Goal: Transaction & Acquisition: Book appointment/travel/reservation

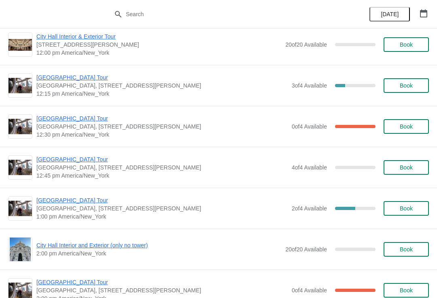
scroll to position [418, 0]
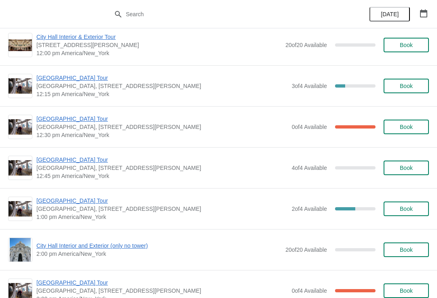
click at [47, 122] on span "[GEOGRAPHIC_DATA] Tour" at bounding box center [161, 119] width 251 height 8
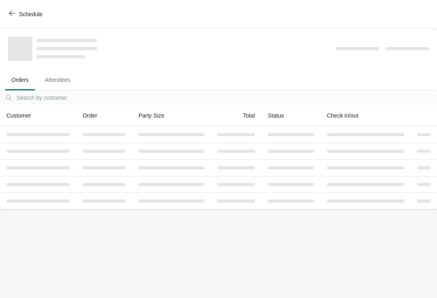
scroll to position [0, 0]
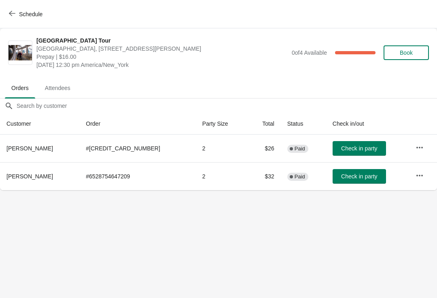
click at [7, 15] on button "Schedule" at bounding box center [26, 14] width 45 height 15
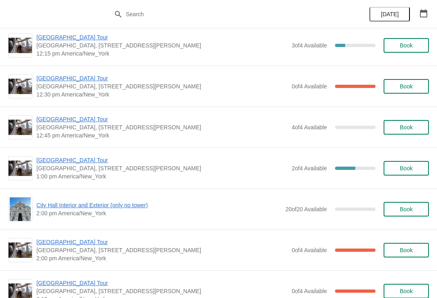
scroll to position [462, 0]
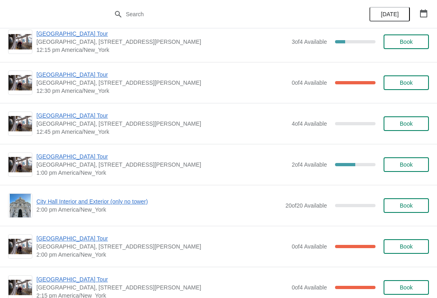
click at [45, 114] on span "[GEOGRAPHIC_DATA] Tour" at bounding box center [161, 115] width 251 height 8
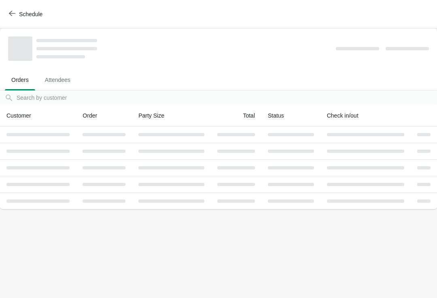
scroll to position [0, 0]
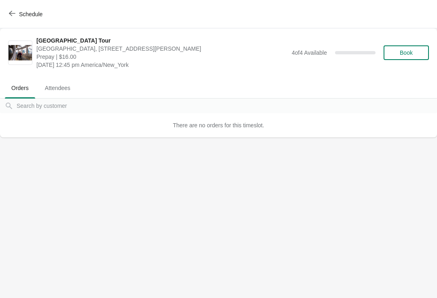
click at [13, 15] on icon "button" at bounding box center [12, 13] width 6 height 6
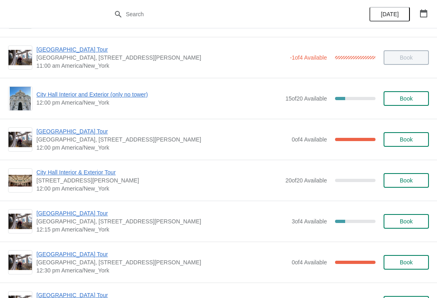
scroll to position [284, 0]
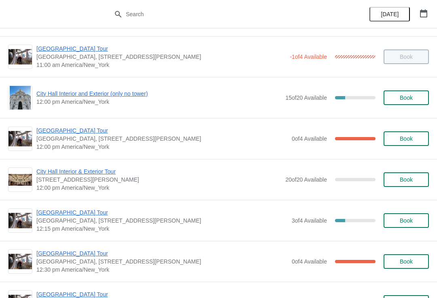
click at [51, 130] on span "[GEOGRAPHIC_DATA] Tour" at bounding box center [161, 130] width 251 height 8
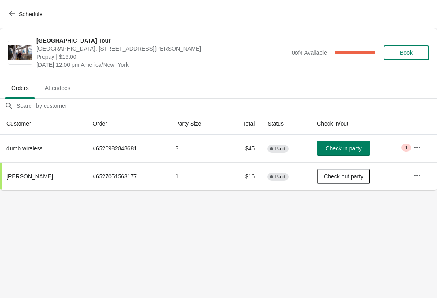
click at [334, 146] on span "Check in party" at bounding box center [343, 148] width 36 height 6
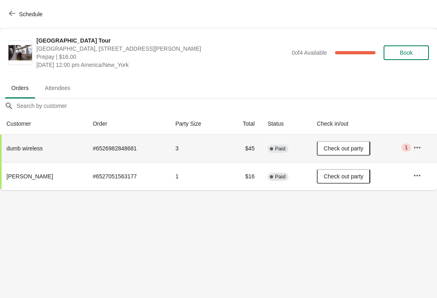
click at [12, 15] on icon "button" at bounding box center [12, 13] width 6 height 6
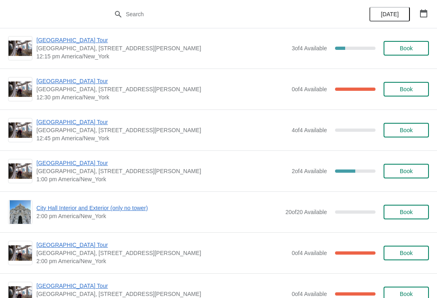
scroll to position [454, 0]
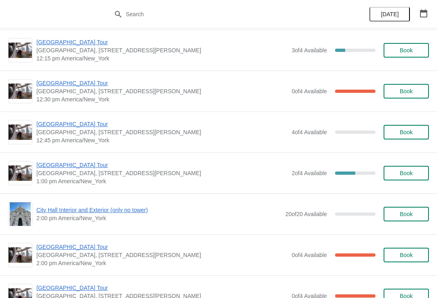
click at [45, 126] on span "[GEOGRAPHIC_DATA] Tour" at bounding box center [161, 124] width 251 height 8
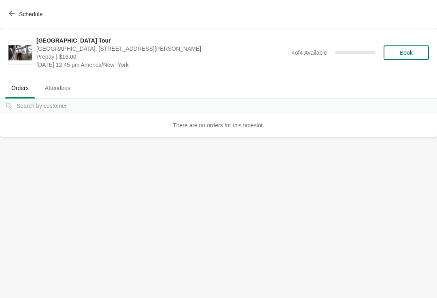
scroll to position [0, 0]
click at [399, 56] on button "Book" at bounding box center [406, 52] width 45 height 15
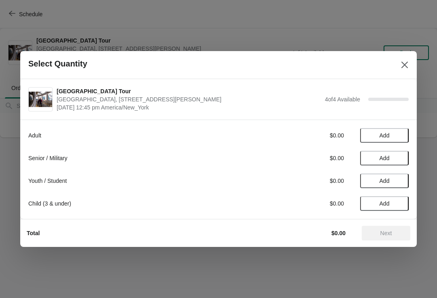
click at [378, 132] on button "Add" at bounding box center [384, 135] width 49 height 15
click at [376, 158] on span "Add" at bounding box center [385, 158] width 34 height 6
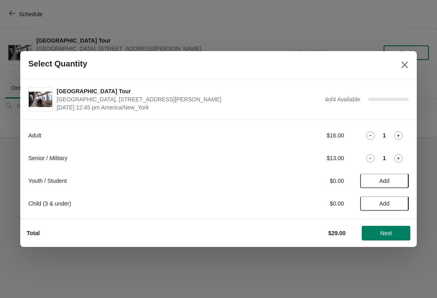
click at [397, 158] on icon at bounding box center [398, 158] width 9 height 9
click at [377, 232] on span "Next" at bounding box center [386, 233] width 36 height 6
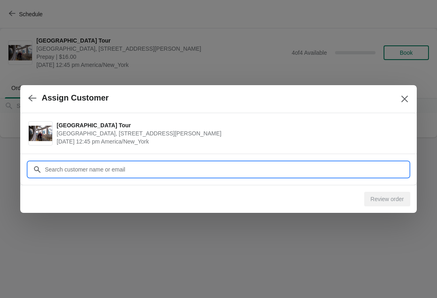
click at [66, 174] on input "Customer" at bounding box center [227, 169] width 364 height 15
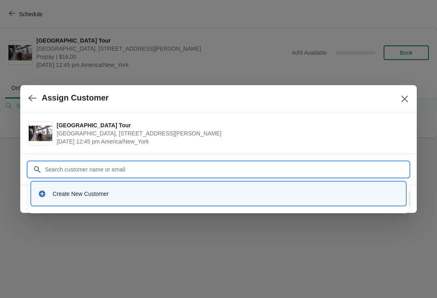
click at [56, 187] on div "Create New Customer" at bounding box center [219, 193] width 368 height 17
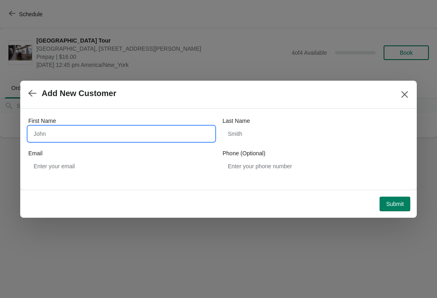
click at [161, 136] on input "First Name" at bounding box center [121, 133] width 186 height 15
type input "Keith"
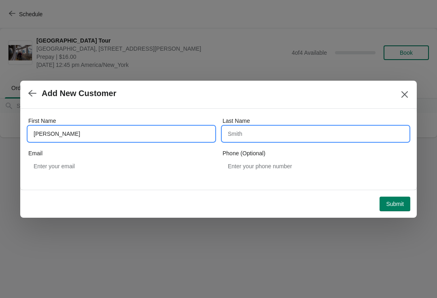
click at [302, 134] on input "Last Name" at bounding box center [316, 133] width 186 height 15
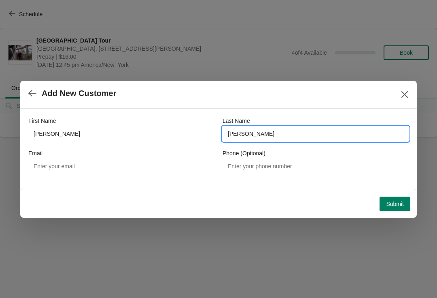
type input "Schartz"
click at [399, 208] on button "Submit" at bounding box center [395, 203] width 31 height 15
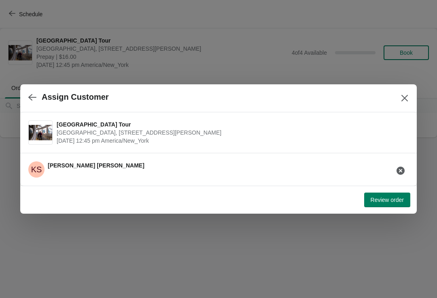
click at [388, 200] on span "Review order" at bounding box center [387, 199] width 33 height 6
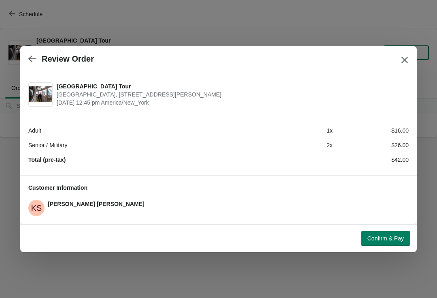
click at [387, 236] on span "Confirm & Pay" at bounding box center [386, 238] width 36 height 6
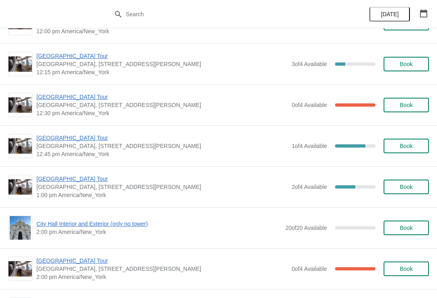
scroll to position [442, 0]
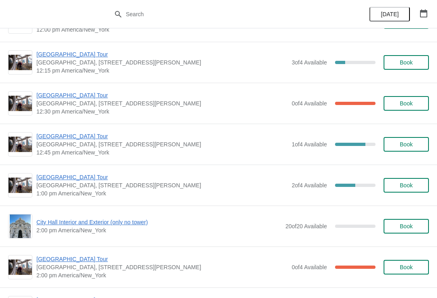
click at [49, 139] on span "[GEOGRAPHIC_DATA] Tour" at bounding box center [161, 136] width 251 height 8
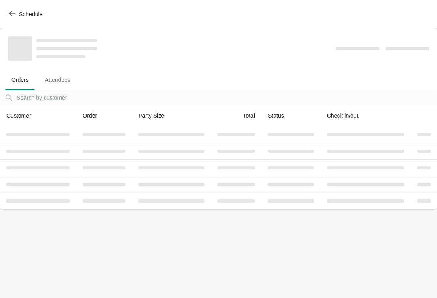
scroll to position [0, 0]
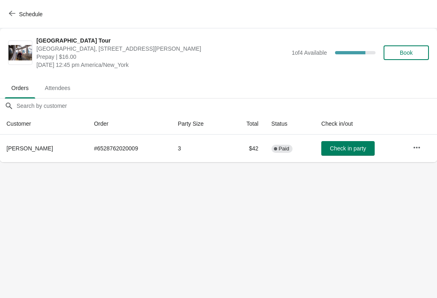
click at [336, 145] on span "Check in party" at bounding box center [348, 148] width 36 height 6
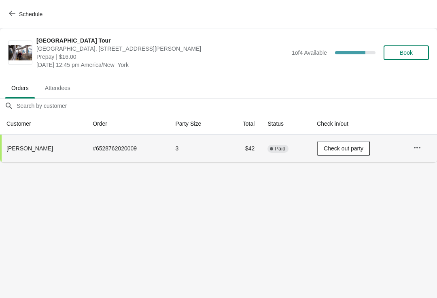
click at [15, 15] on icon "button" at bounding box center [12, 13] width 6 height 6
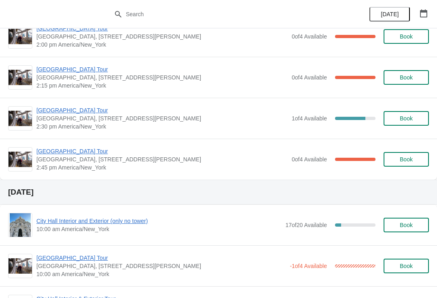
scroll to position [671, 0]
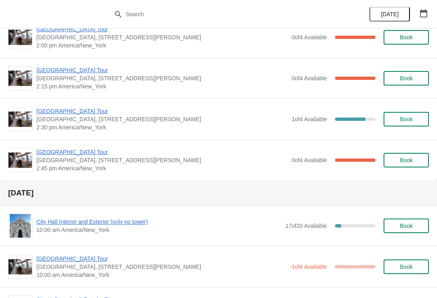
click at [45, 152] on span "[GEOGRAPHIC_DATA] Tour" at bounding box center [161, 152] width 251 height 8
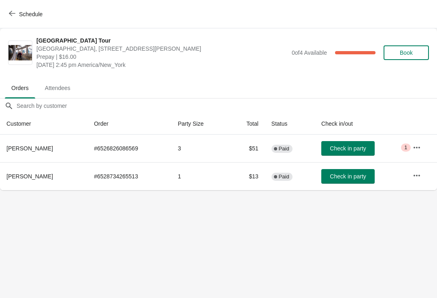
click at [10, 10] on button "Schedule" at bounding box center [26, 14] width 45 height 15
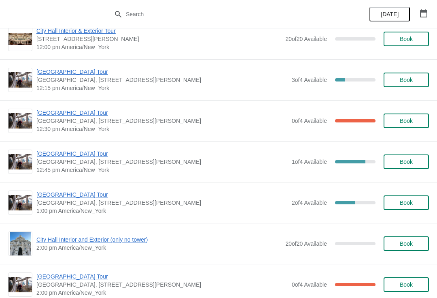
scroll to position [424, 0]
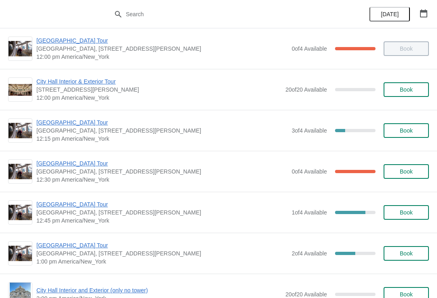
scroll to position [373, 0]
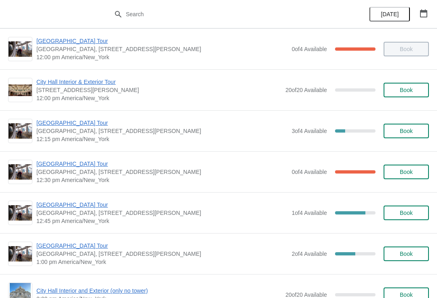
click at [51, 123] on span "[GEOGRAPHIC_DATA] Tour" at bounding box center [161, 123] width 251 height 8
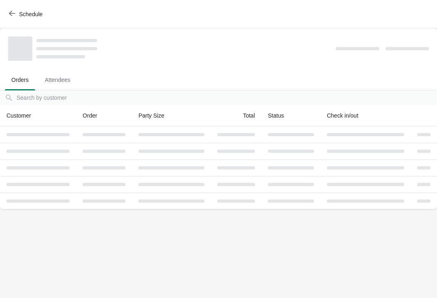
scroll to position [0, 0]
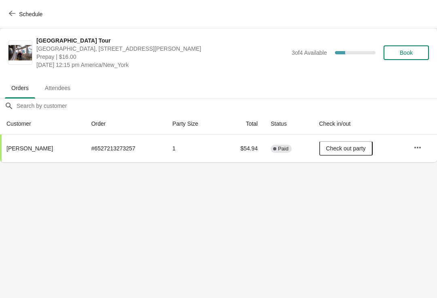
click at [9, 15] on icon "button" at bounding box center [12, 13] width 6 height 6
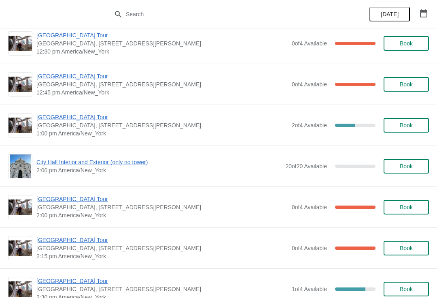
scroll to position [500, 0]
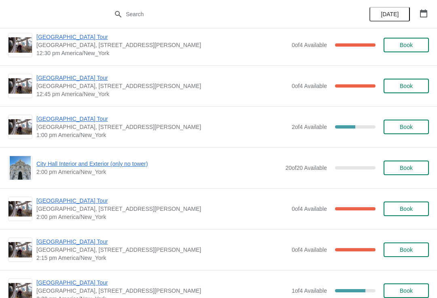
click at [45, 79] on span "[GEOGRAPHIC_DATA] Tour" at bounding box center [161, 78] width 251 height 8
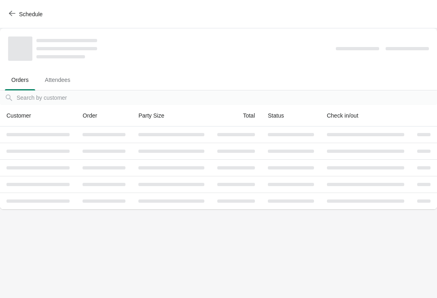
scroll to position [0, 0]
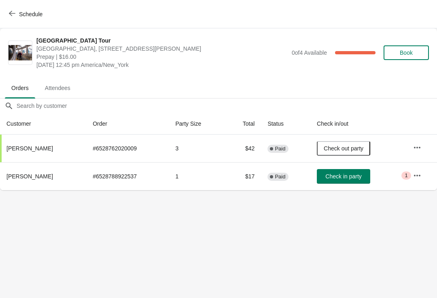
click at [330, 177] on span "Check in party" at bounding box center [343, 176] width 36 height 6
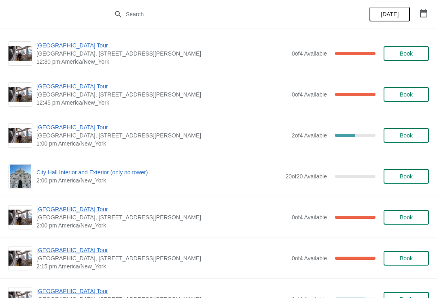
scroll to position [506, 0]
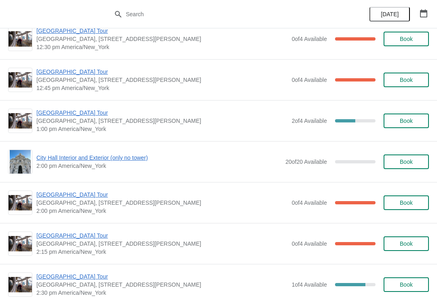
click at [46, 74] on span "[GEOGRAPHIC_DATA] Tour" at bounding box center [161, 72] width 251 height 8
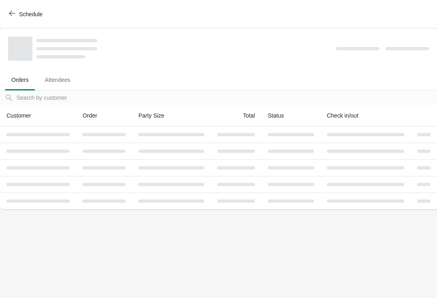
scroll to position [0, 0]
